Goal: Task Accomplishment & Management: Manage account settings

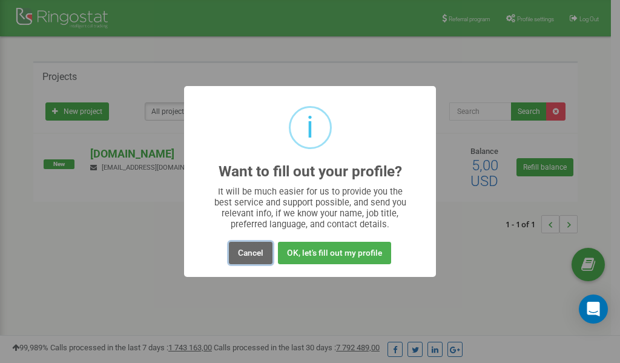
click at [254, 255] on button "Cancel" at bounding box center [251, 253] width 44 height 22
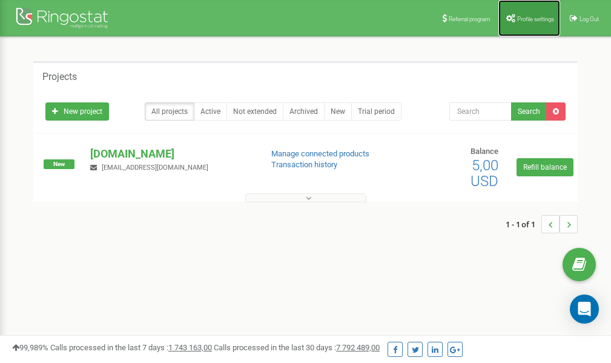
click at [526, 24] on link "Profile settings" at bounding box center [529, 18] width 62 height 36
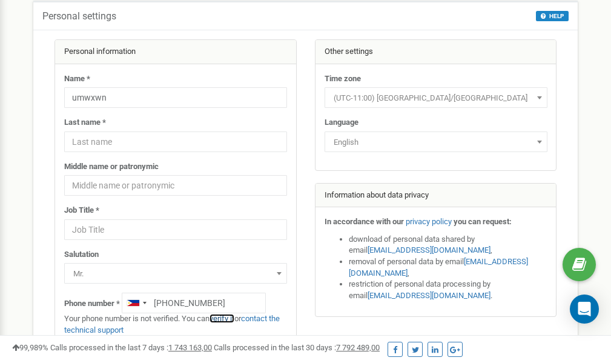
click at [227, 319] on link "verify it" at bounding box center [222, 318] width 25 height 9
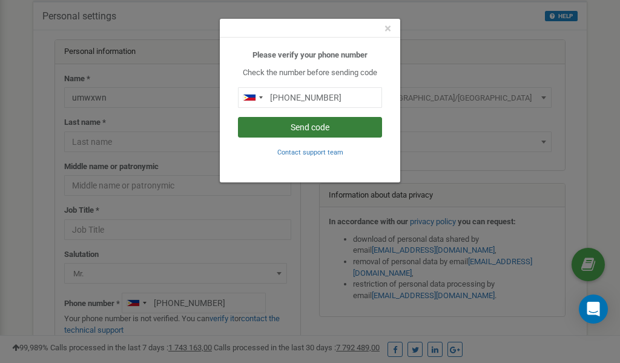
click at [311, 128] on button "Send code" at bounding box center [310, 127] width 144 height 21
